Goal: Check status: Check status

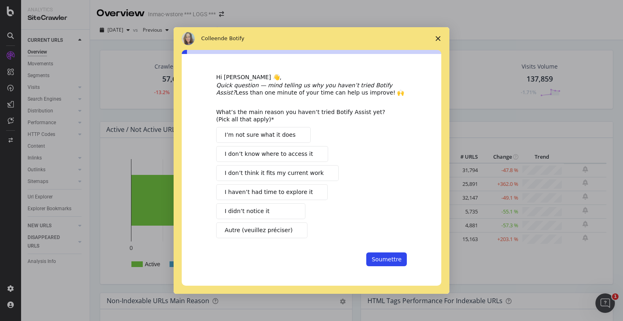
click at [483, 106] on div "Intercom Messenger" at bounding box center [311, 160] width 623 height 321
click at [436, 34] on span "Fermer l'enquête" at bounding box center [437, 38] width 23 height 23
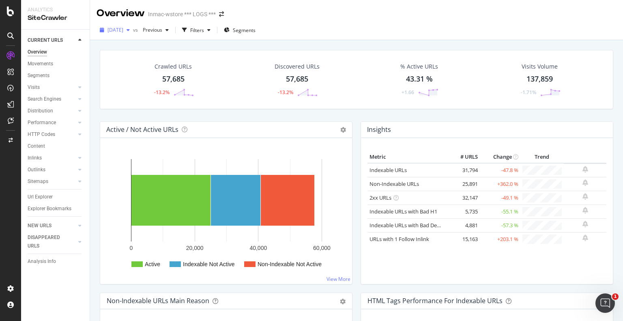
click at [130, 31] on icon "button" at bounding box center [127, 30] width 3 height 5
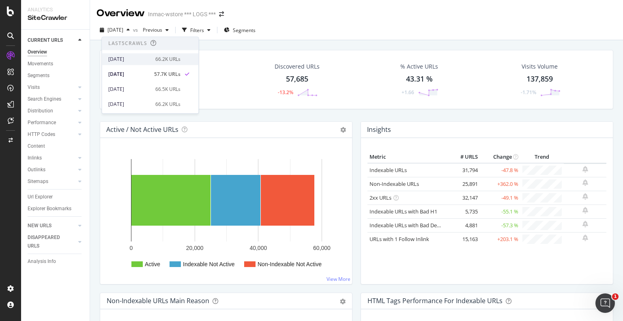
click at [144, 62] on div "[DATE]" at bounding box center [129, 59] width 42 height 7
